Goal: Task Accomplishment & Management: Use online tool/utility

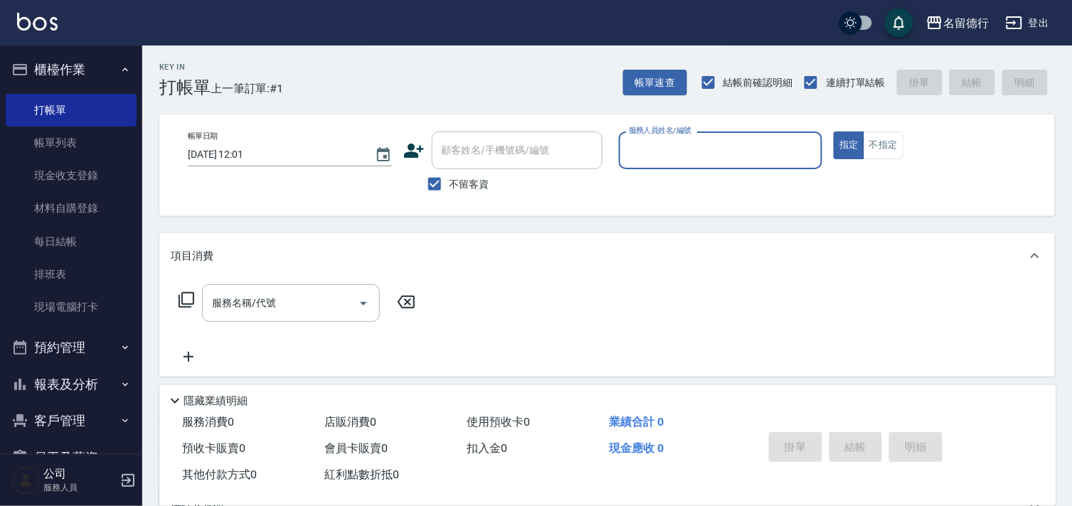
click at [640, 148] on input "服務人員姓名/編號" at bounding box center [720, 150] width 191 height 25
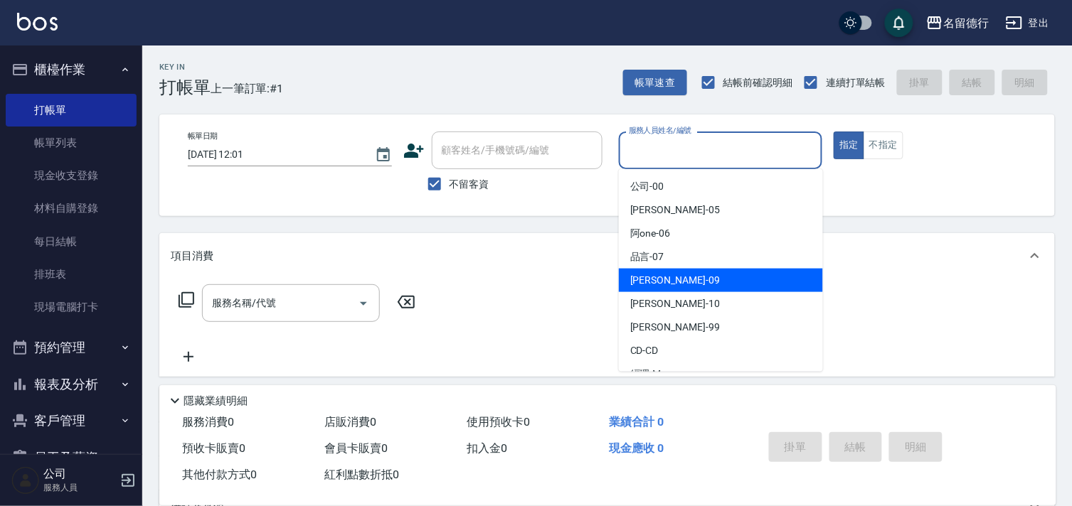
click at [640, 275] on span "[PERSON_NAME] -09" at bounding box center [675, 280] width 90 height 15
type input "[PERSON_NAME]-09"
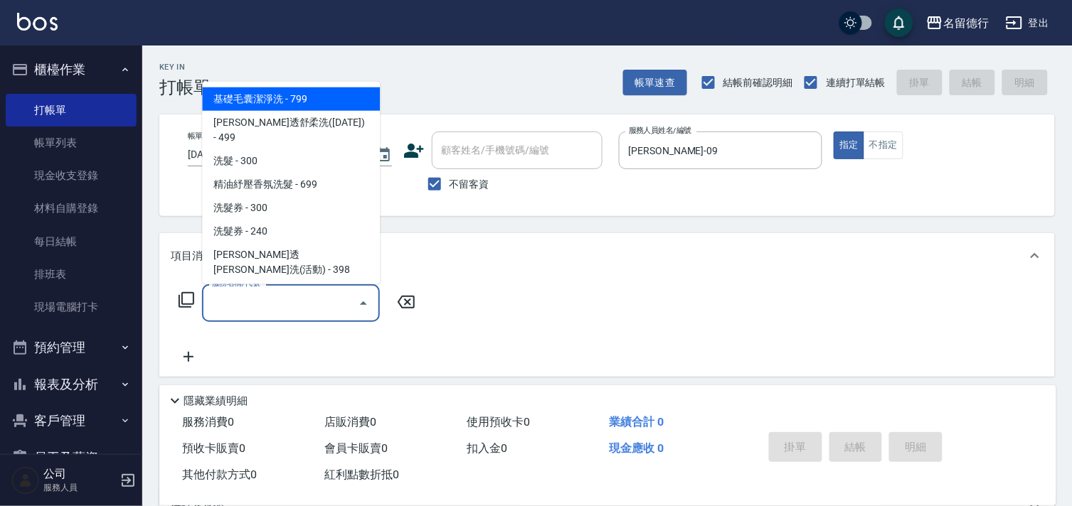
click at [297, 302] on input "服務名稱/代號" at bounding box center [280, 303] width 144 height 25
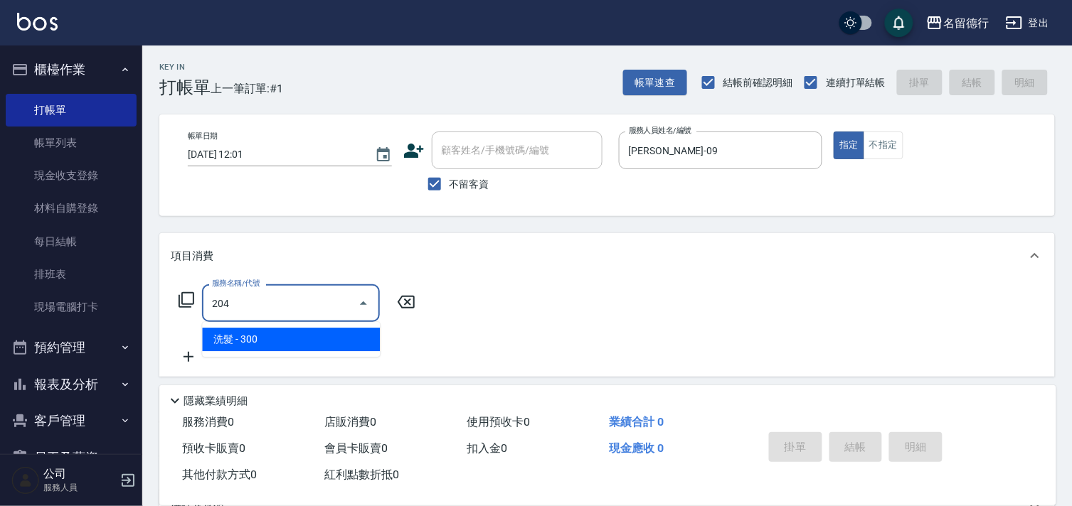
click at [309, 342] on span "洗髮 - 300" at bounding box center [291, 339] width 178 height 23
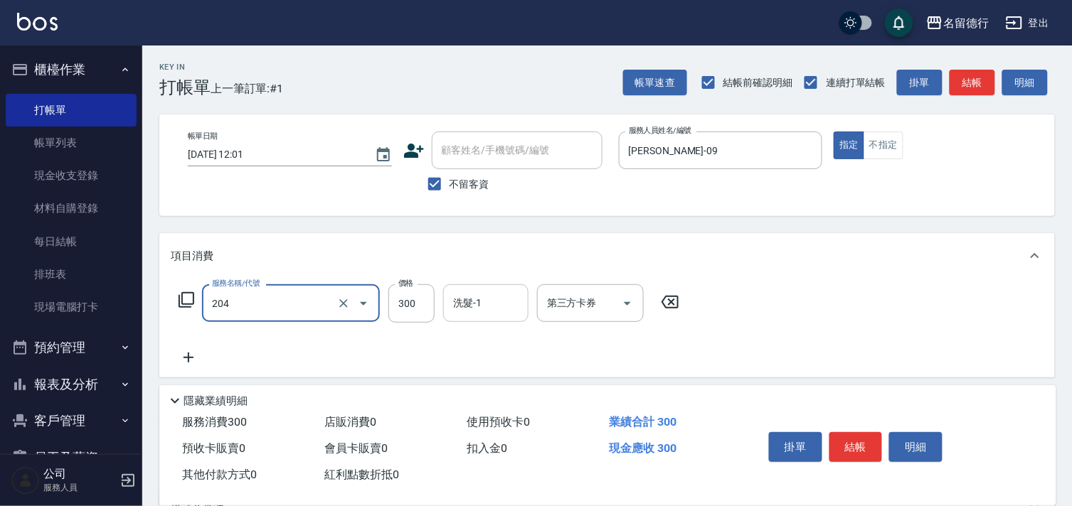
type input "洗髮(204)"
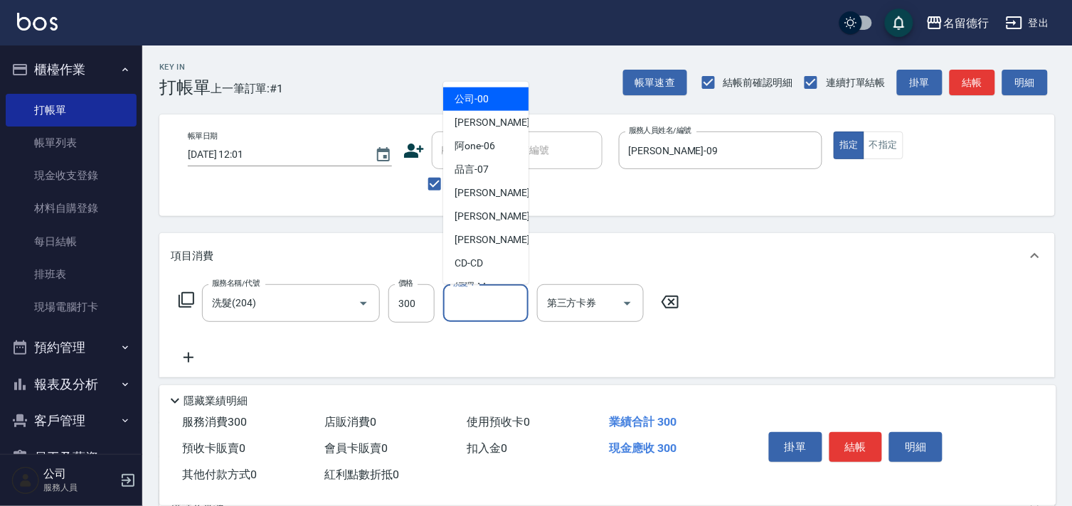
click at [481, 307] on div "洗髮-1 洗髮-1" at bounding box center [485, 304] width 85 height 38
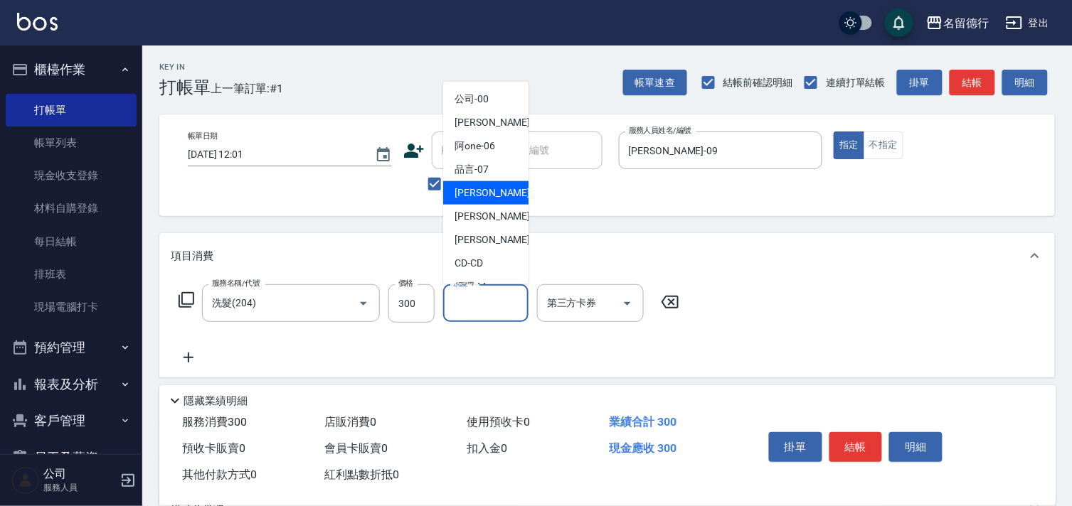
click at [487, 192] on span "[PERSON_NAME] -09" at bounding box center [499, 193] width 90 height 15
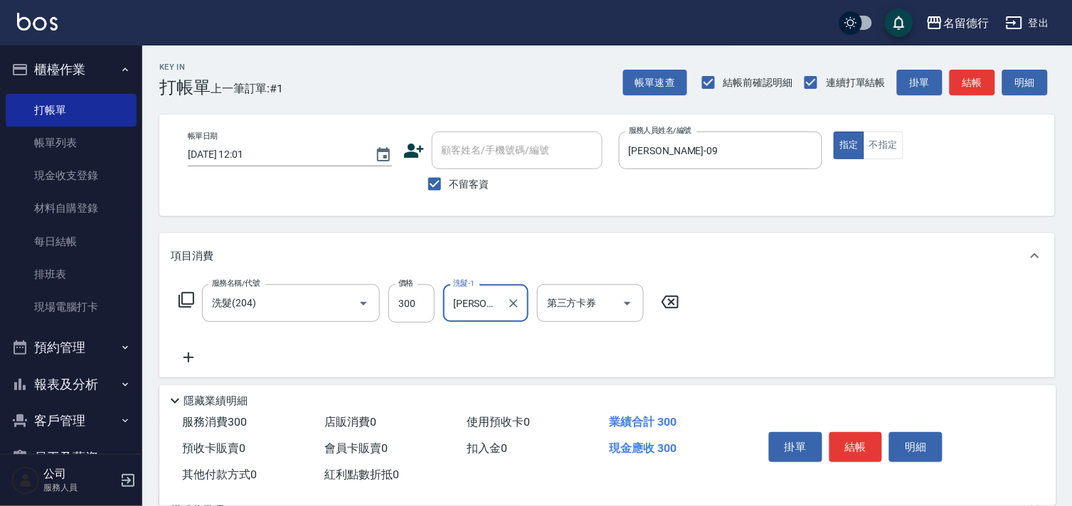
type input "[PERSON_NAME]-09"
click at [184, 356] on icon at bounding box center [189, 357] width 36 height 17
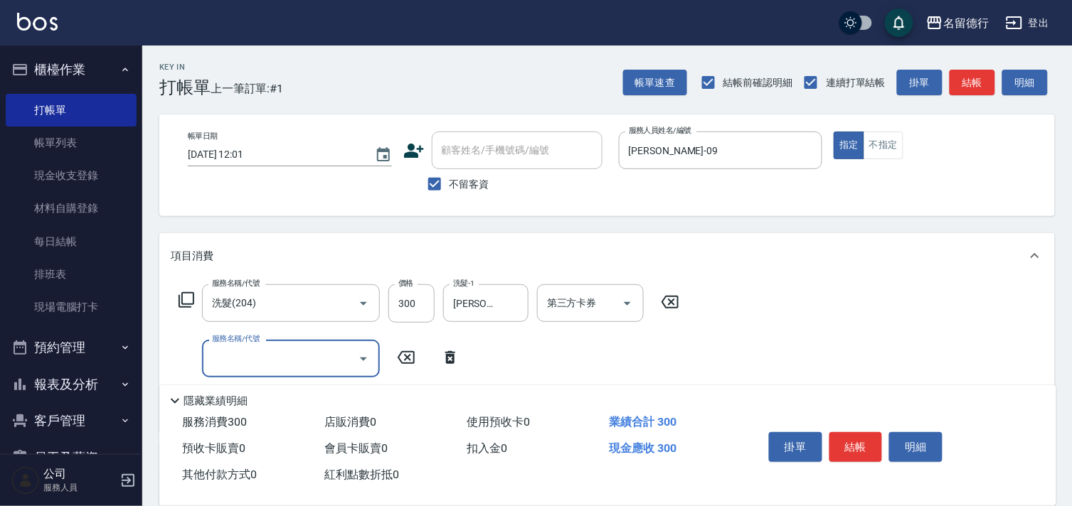
click at [239, 359] on input "服務名稱/代號" at bounding box center [280, 358] width 144 height 25
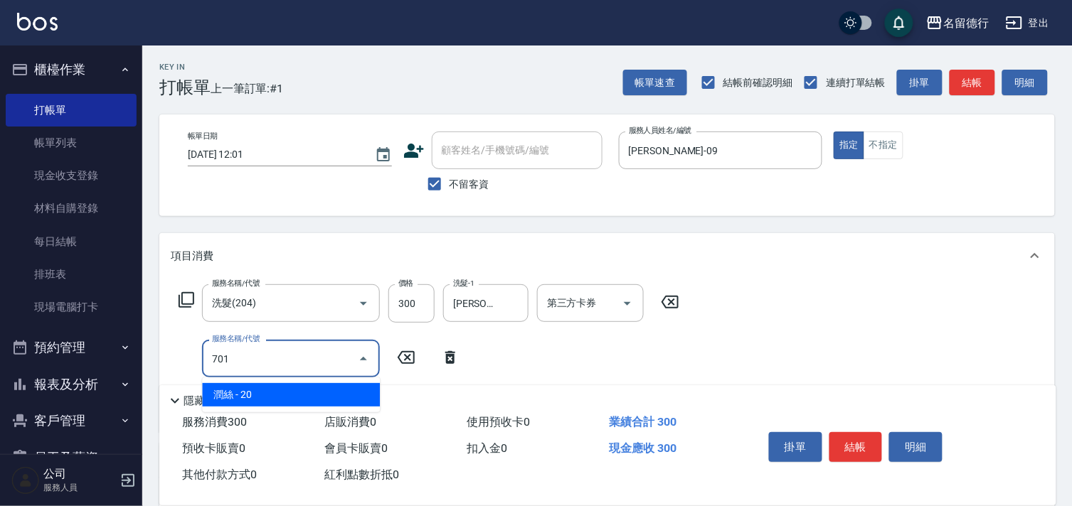
click at [314, 393] on span "潤絲 - 20" at bounding box center [291, 394] width 178 height 23
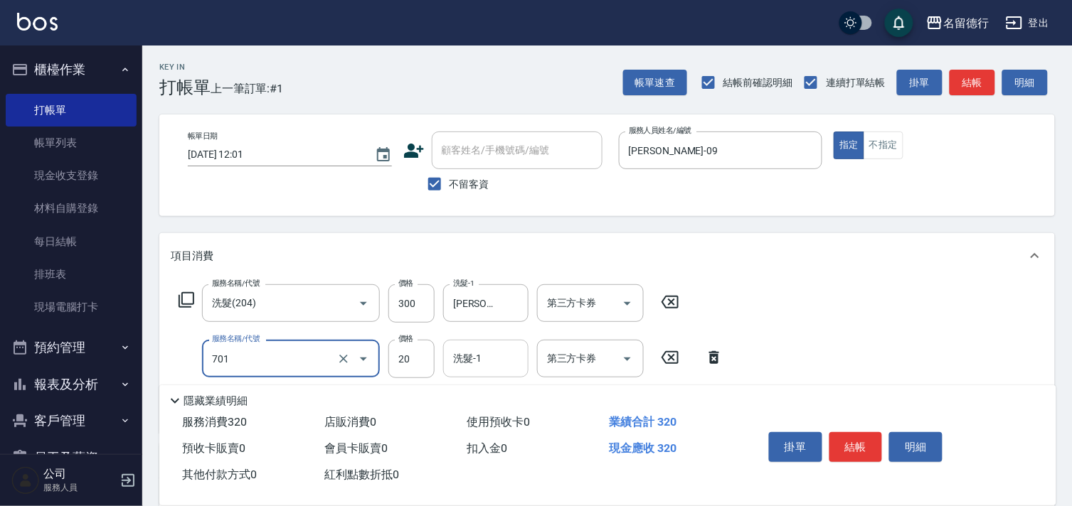
click at [477, 368] on input "洗髮-1" at bounding box center [486, 358] width 73 height 25
type input "[PERSON_NAME](701)"
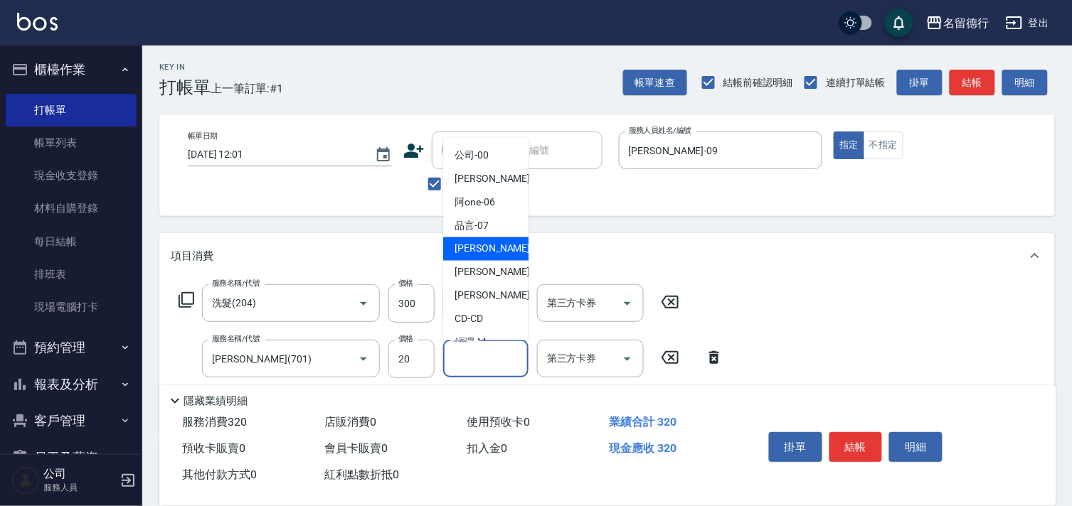
click at [479, 250] on span "[PERSON_NAME] -09" at bounding box center [499, 249] width 90 height 15
type input "[PERSON_NAME]-09"
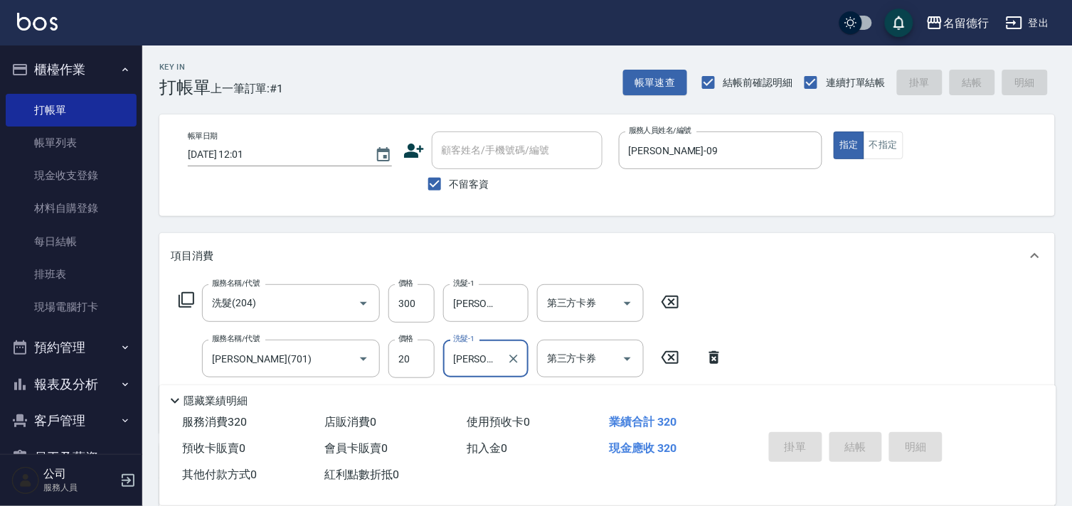
type input "[DATE] 14:30"
